Goal: Information Seeking & Learning: Learn about a topic

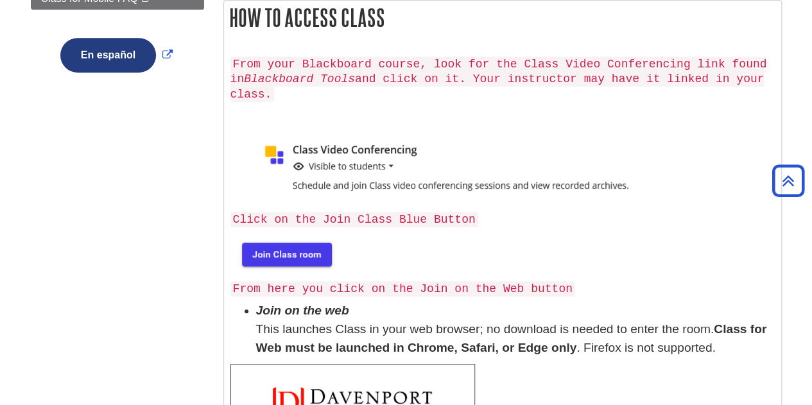
scroll to position [293, 0]
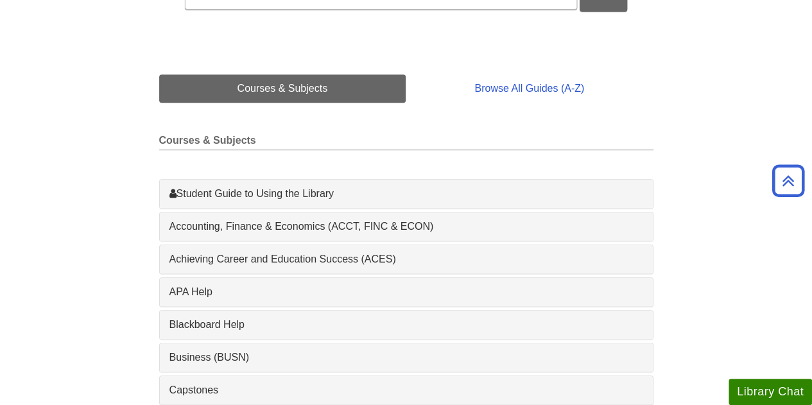
scroll to position [321, 0]
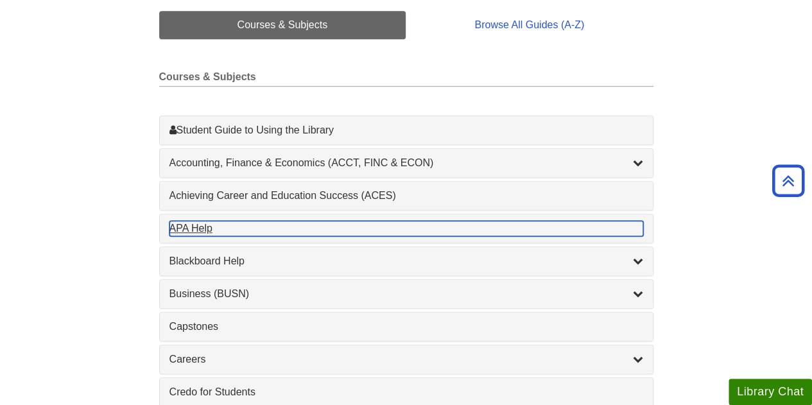
click at [207, 227] on div "APA Help , 1 guides" at bounding box center [406, 228] width 474 height 15
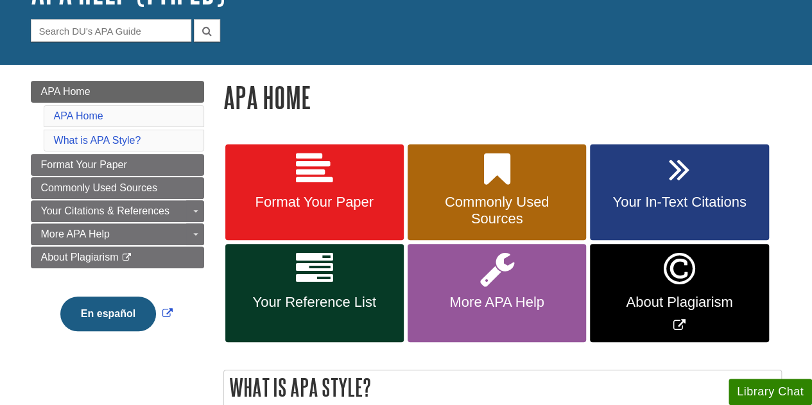
scroll to position [128, 0]
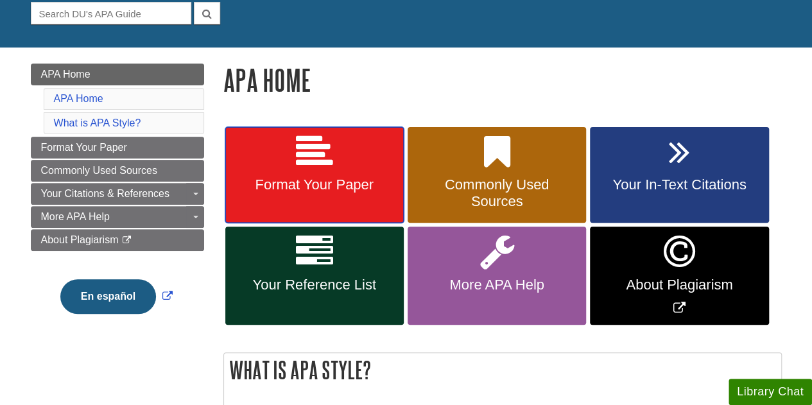
click at [307, 167] on icon at bounding box center [314, 151] width 37 height 37
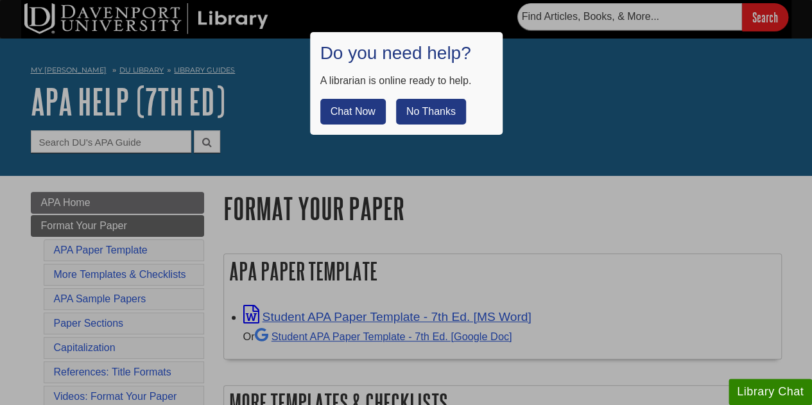
click at [438, 118] on button "No Thanks" at bounding box center [431, 112] width 70 height 26
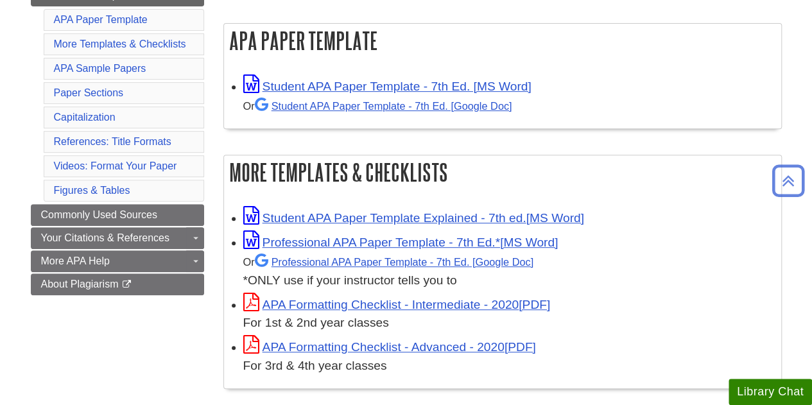
scroll to position [257, 0]
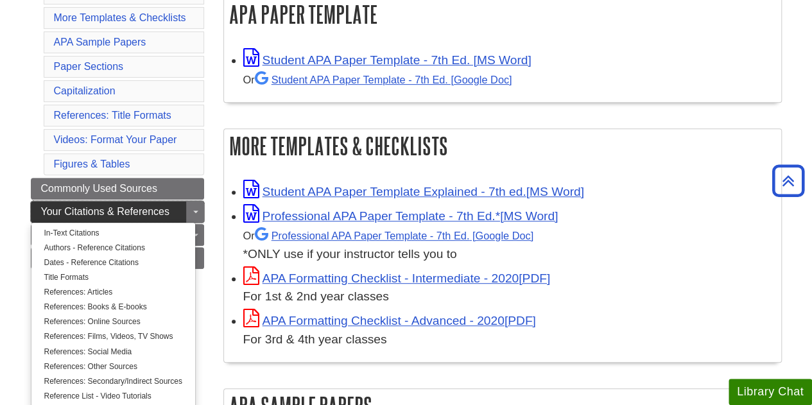
click at [151, 206] on span "Your Citations & References" at bounding box center [105, 211] width 128 height 11
